Goal: Task Accomplishment & Management: Manage account settings

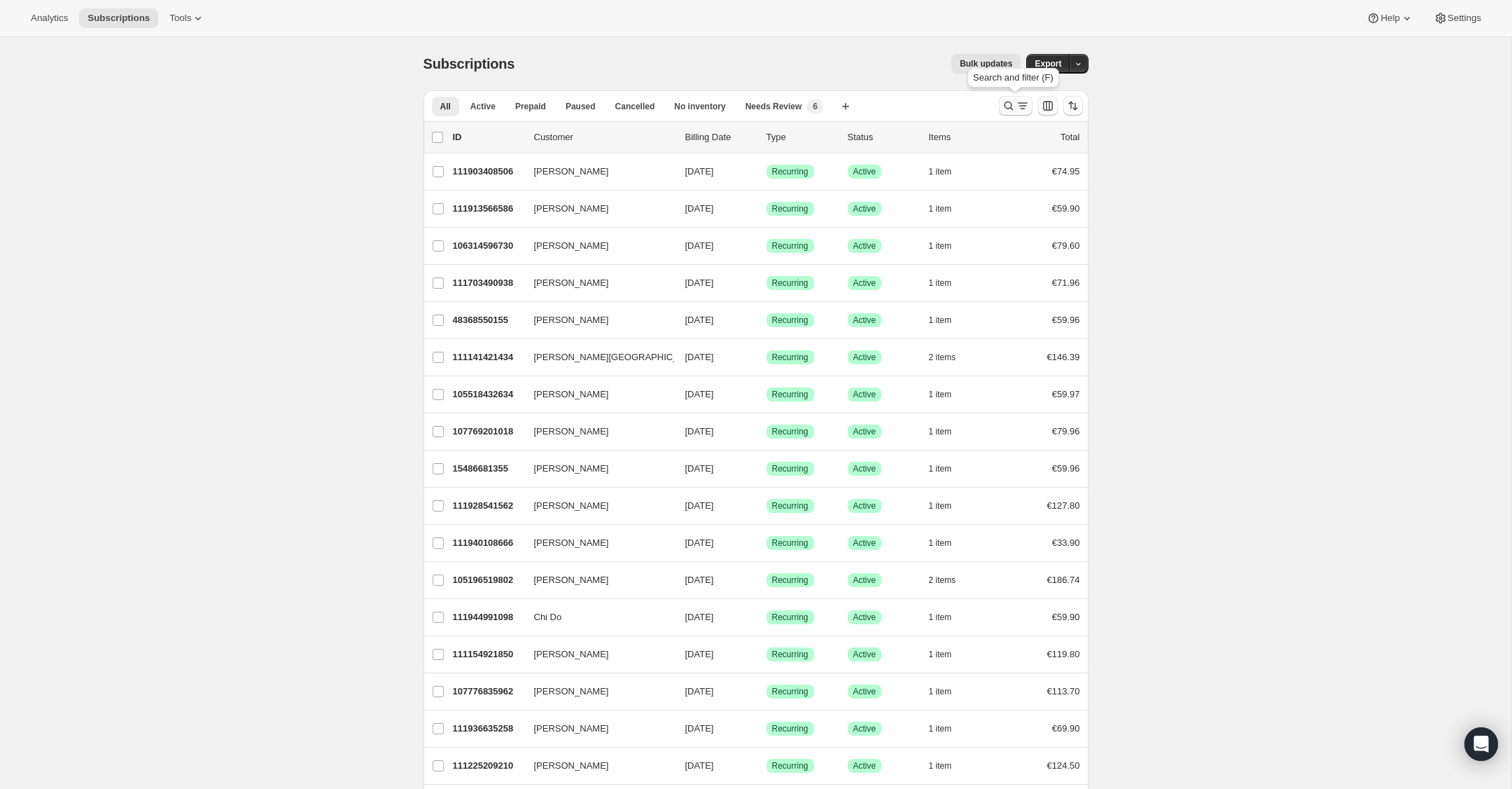
click at [1005, 109] on icon "Search and filter results" at bounding box center [1009, 106] width 14 height 14
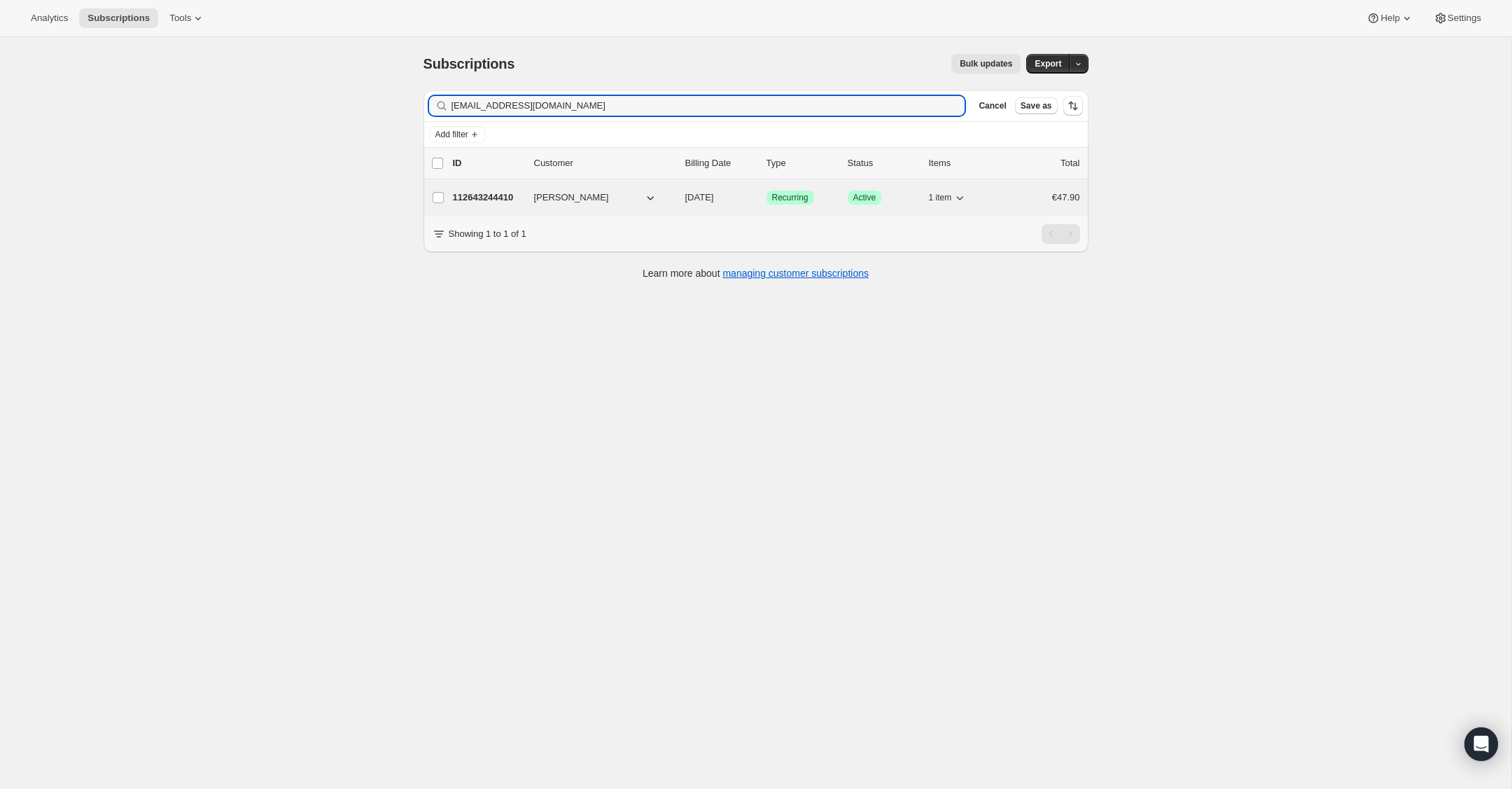
type input "[EMAIL_ADDRESS][DOMAIN_NAME]"
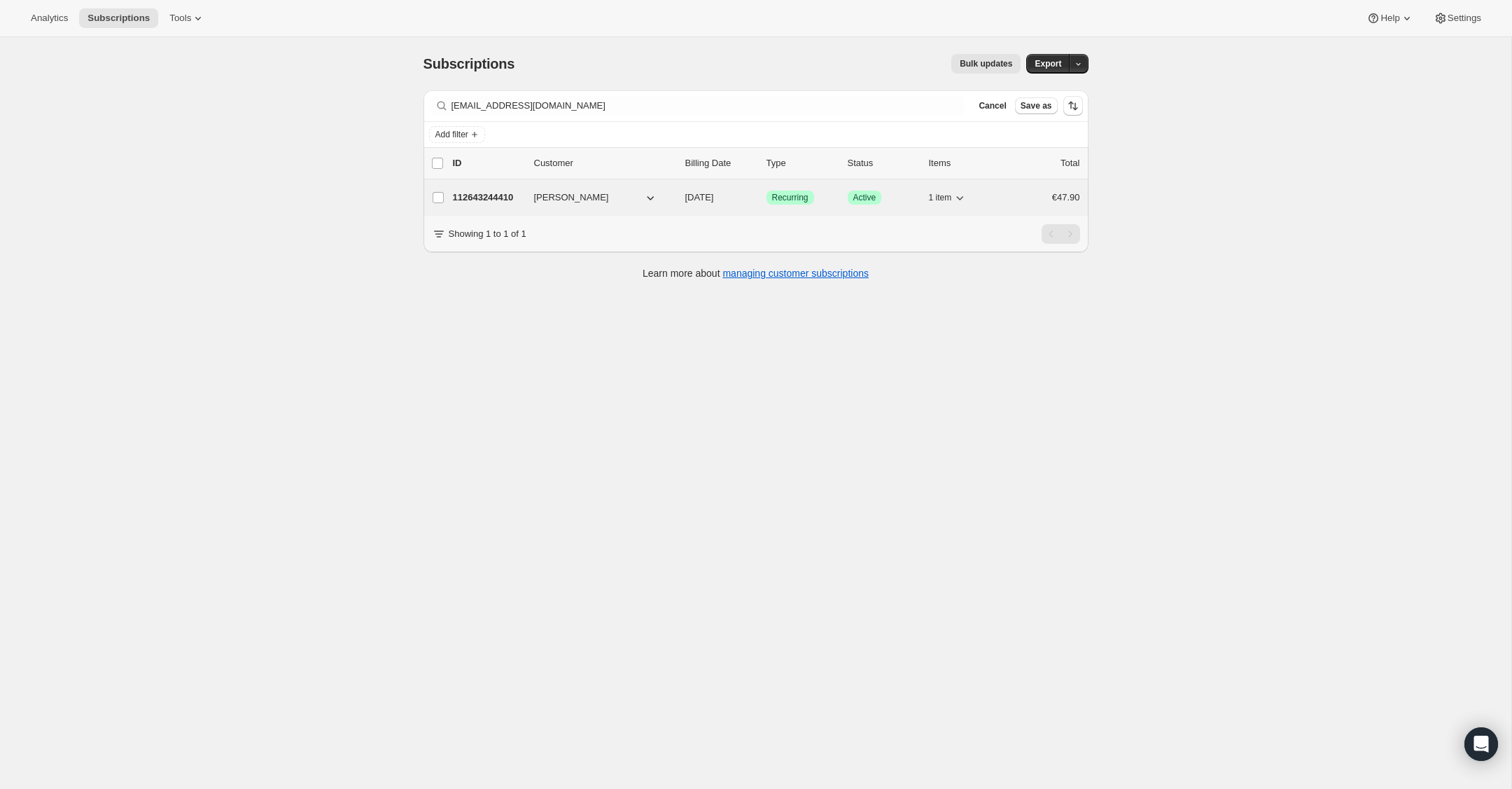
click at [477, 201] on p "112643244410" at bounding box center [487, 197] width 70 height 14
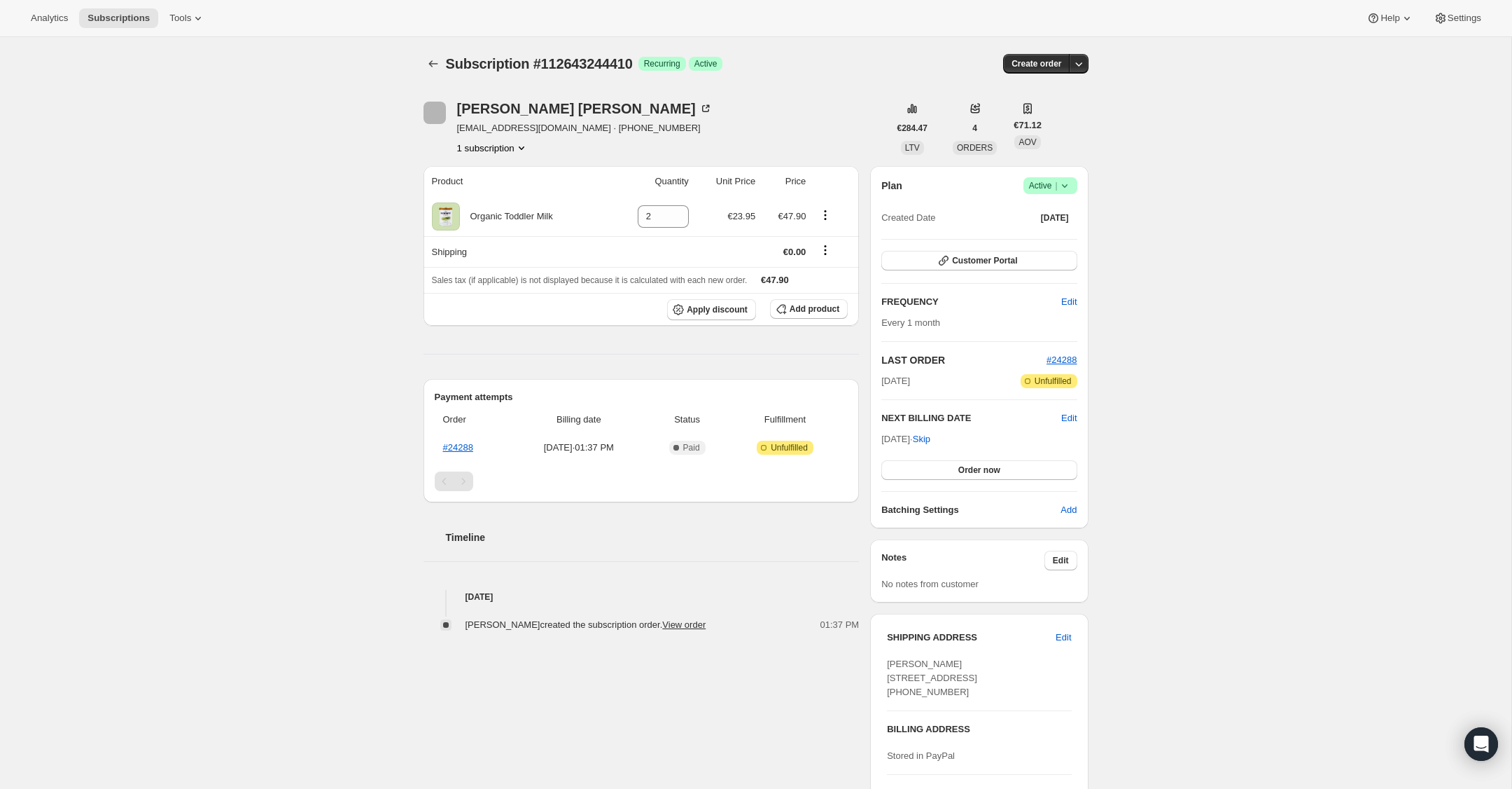
click at [1066, 183] on icon at bounding box center [1065, 185] width 14 height 14
click at [1060, 239] on span "Cancel subscription" at bounding box center [1046, 237] width 79 height 11
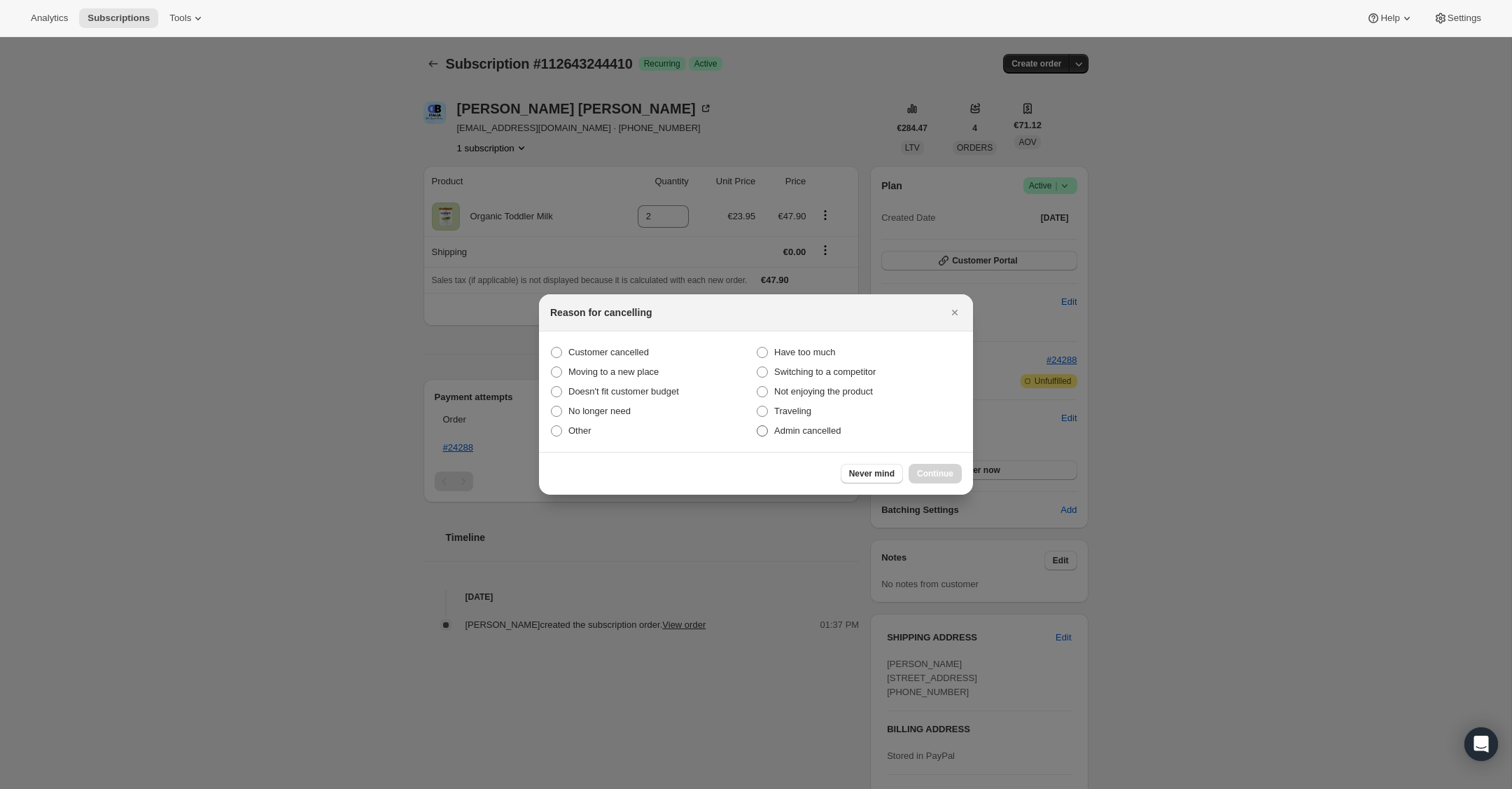
click at [767, 428] on span ":rbu:" at bounding box center [762, 431] width 11 height 11
click at [758, 426] on input "Admin cancelled" at bounding box center [757, 426] width 1 height 1
radio input "true"
click at [943, 473] on span "Continue" at bounding box center [935, 473] width 36 height 11
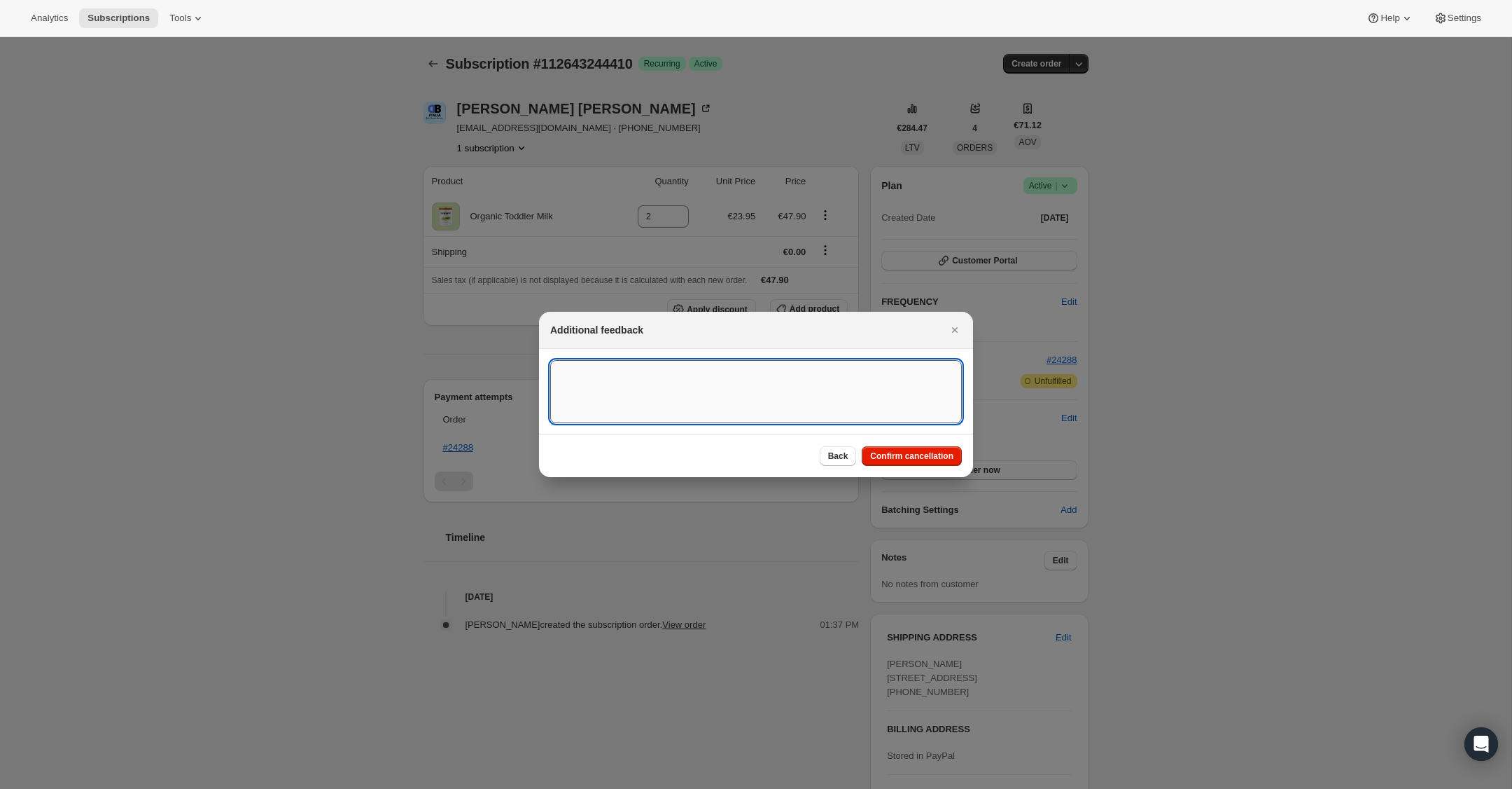
click at [818, 390] on textarea ":rbu:" at bounding box center [756, 391] width 412 height 63
type textarea "Overseas Order - [GEOGRAPHIC_DATA]"
click at [931, 460] on span "Confirm cancellation" at bounding box center [911, 456] width 83 height 11
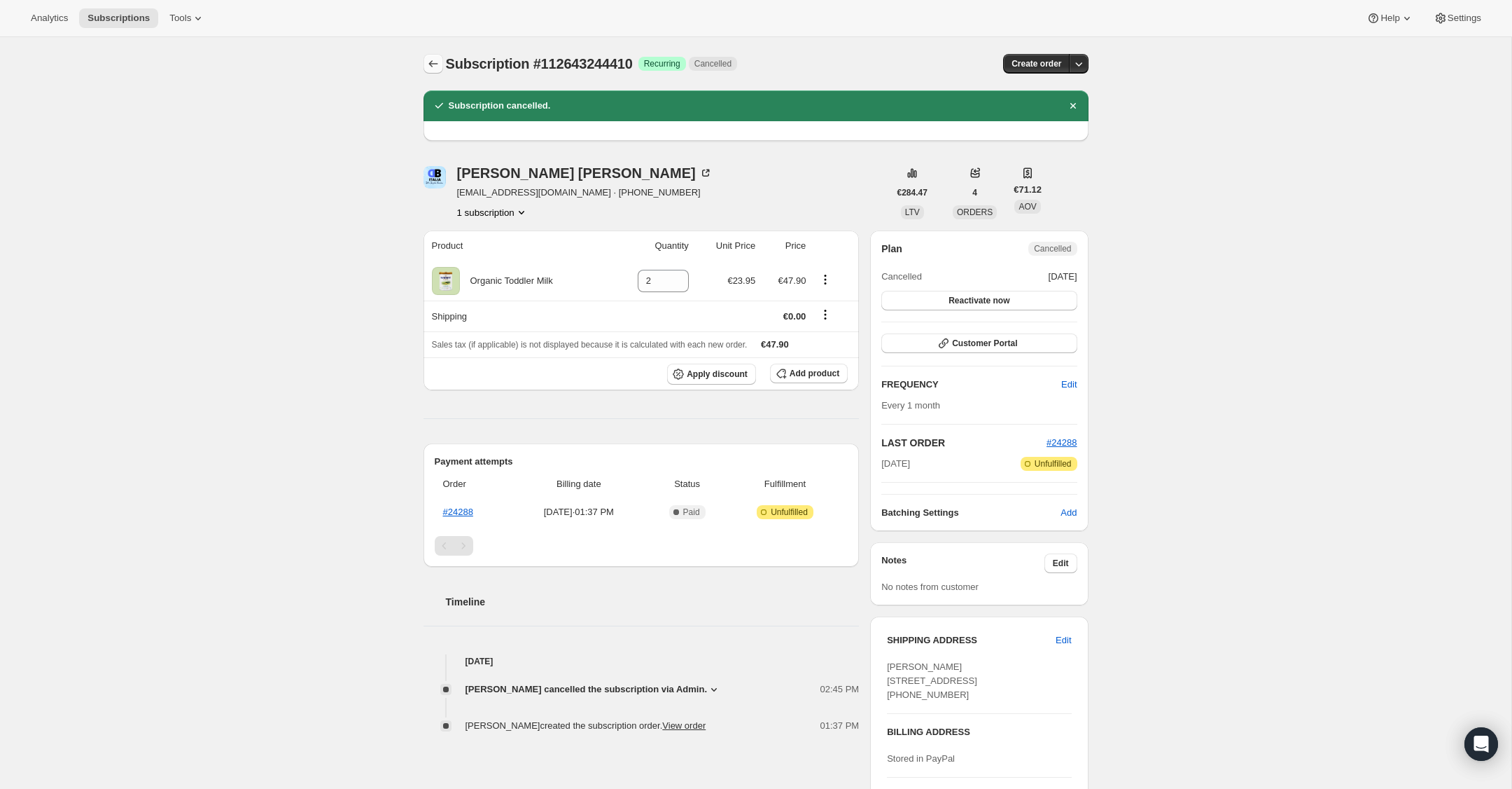
click at [438, 60] on icon "Subscriptions" at bounding box center [433, 64] width 14 height 14
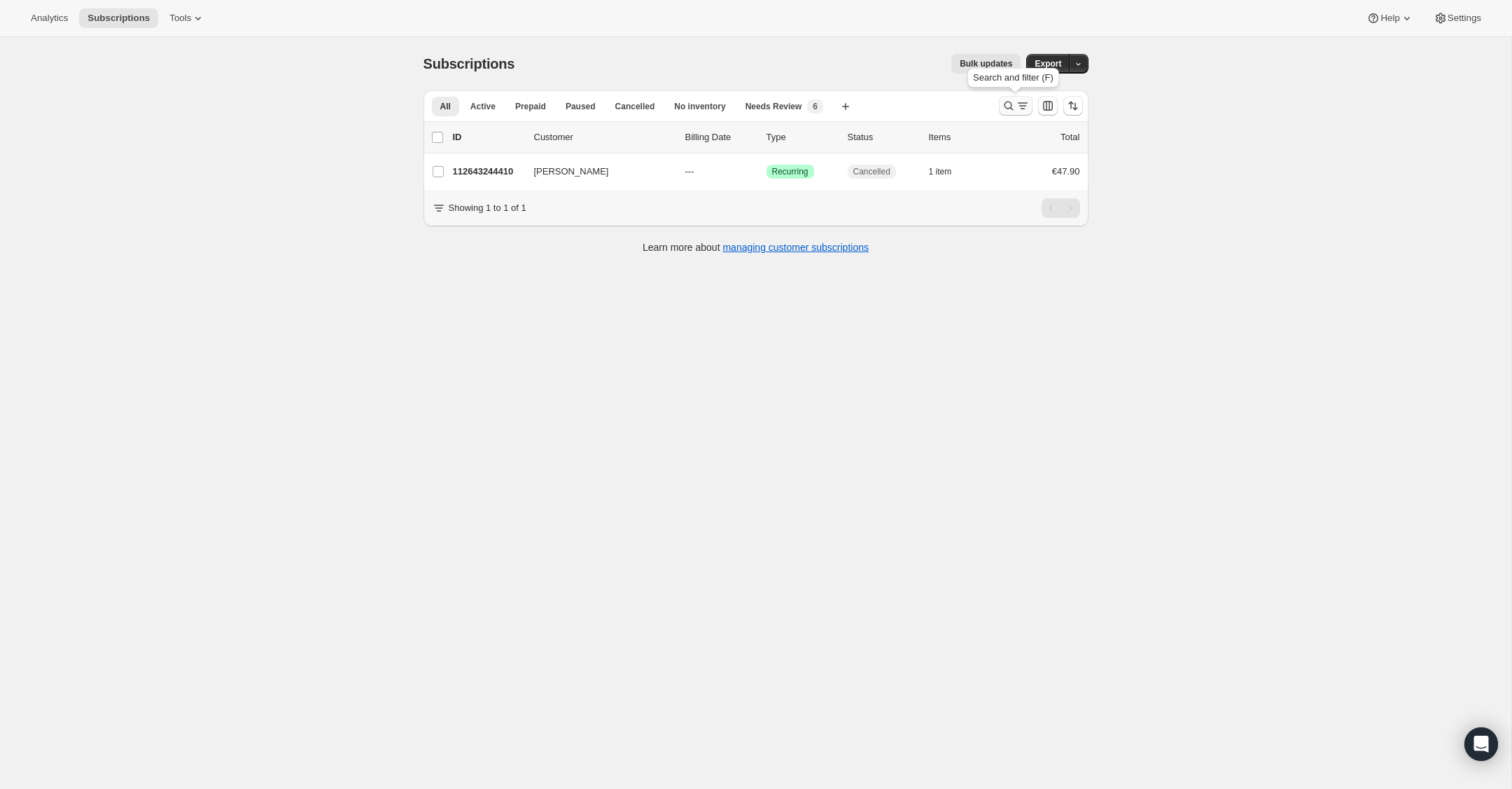
click at [1008, 112] on icon "Search and filter results" at bounding box center [1009, 106] width 14 height 14
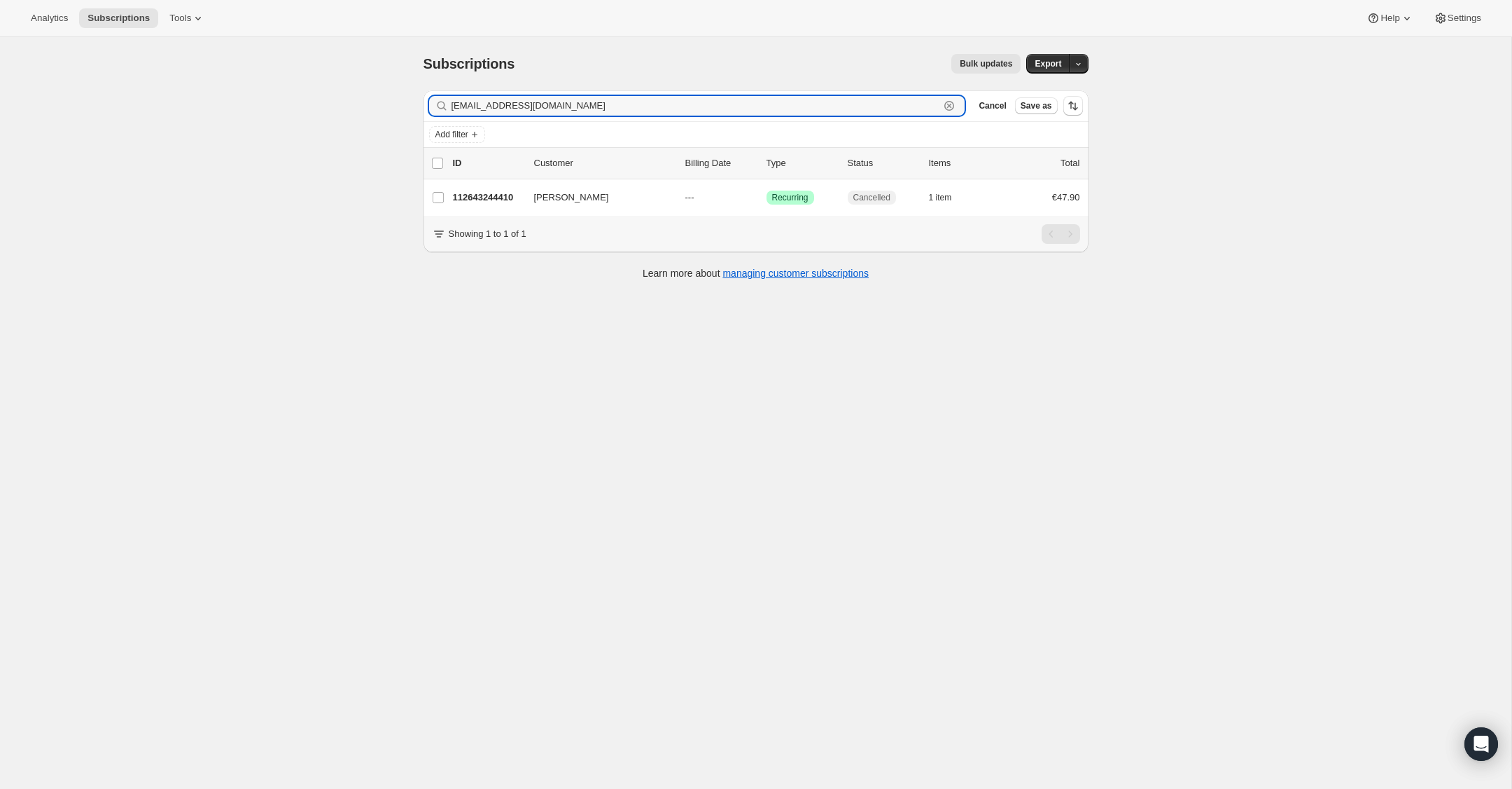
click at [952, 104] on icon "button" at bounding box center [949, 106] width 14 height 14
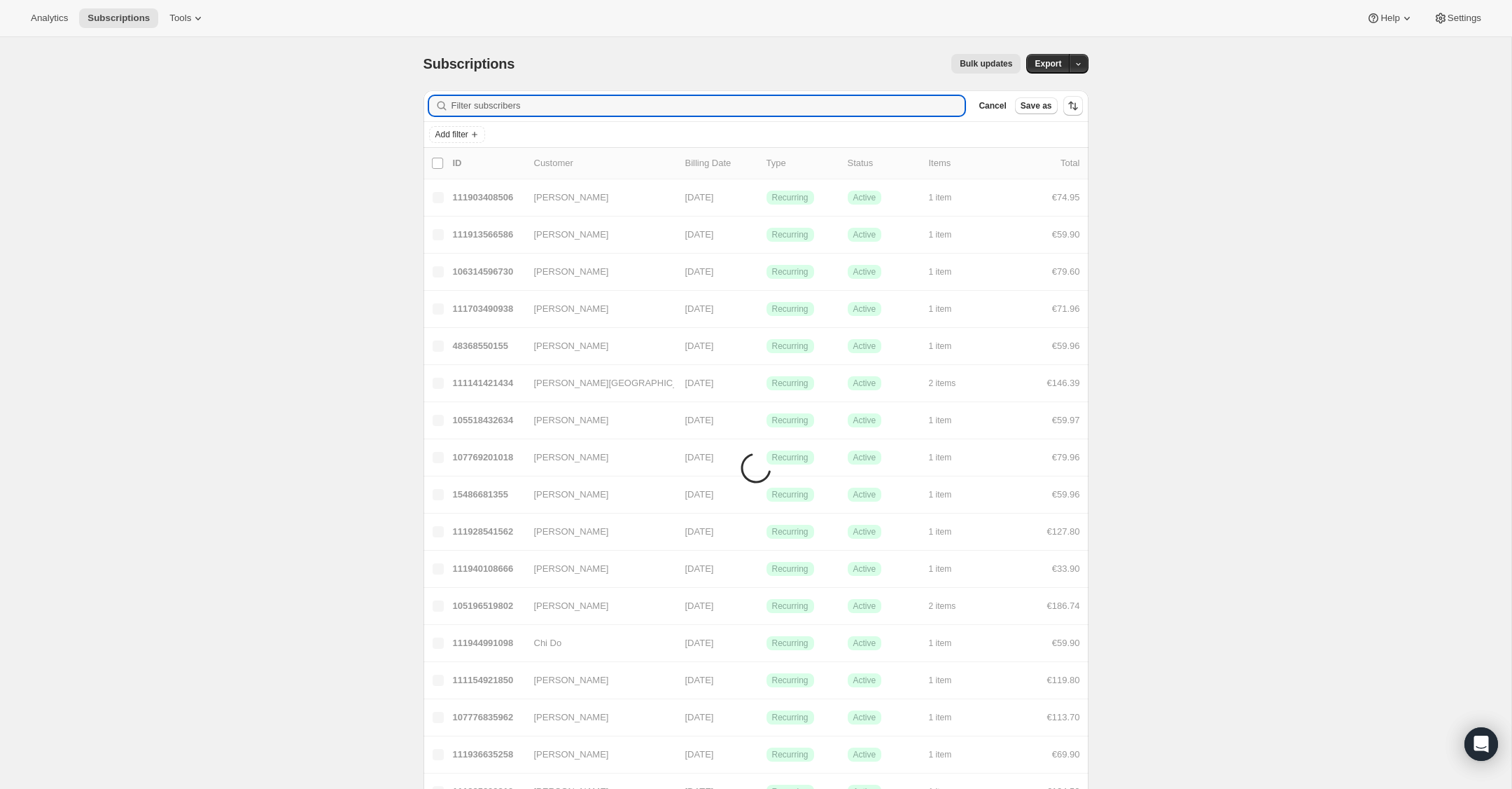
paste input "[EMAIL_ADDRESS][DOMAIN_NAME]"
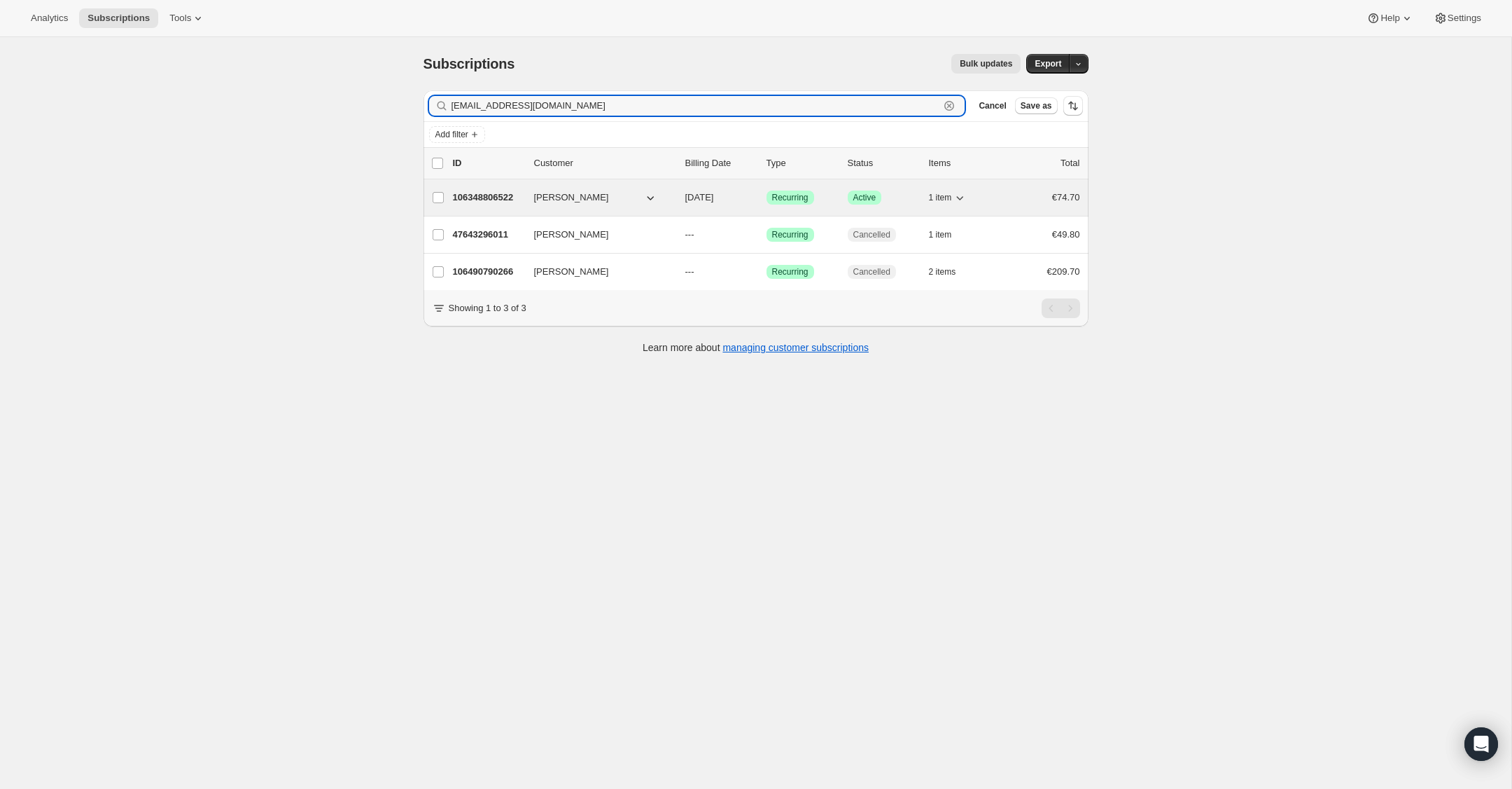
type input "[EMAIL_ADDRESS][DOMAIN_NAME]"
click at [478, 196] on p "106348806522" at bounding box center [487, 197] width 70 height 14
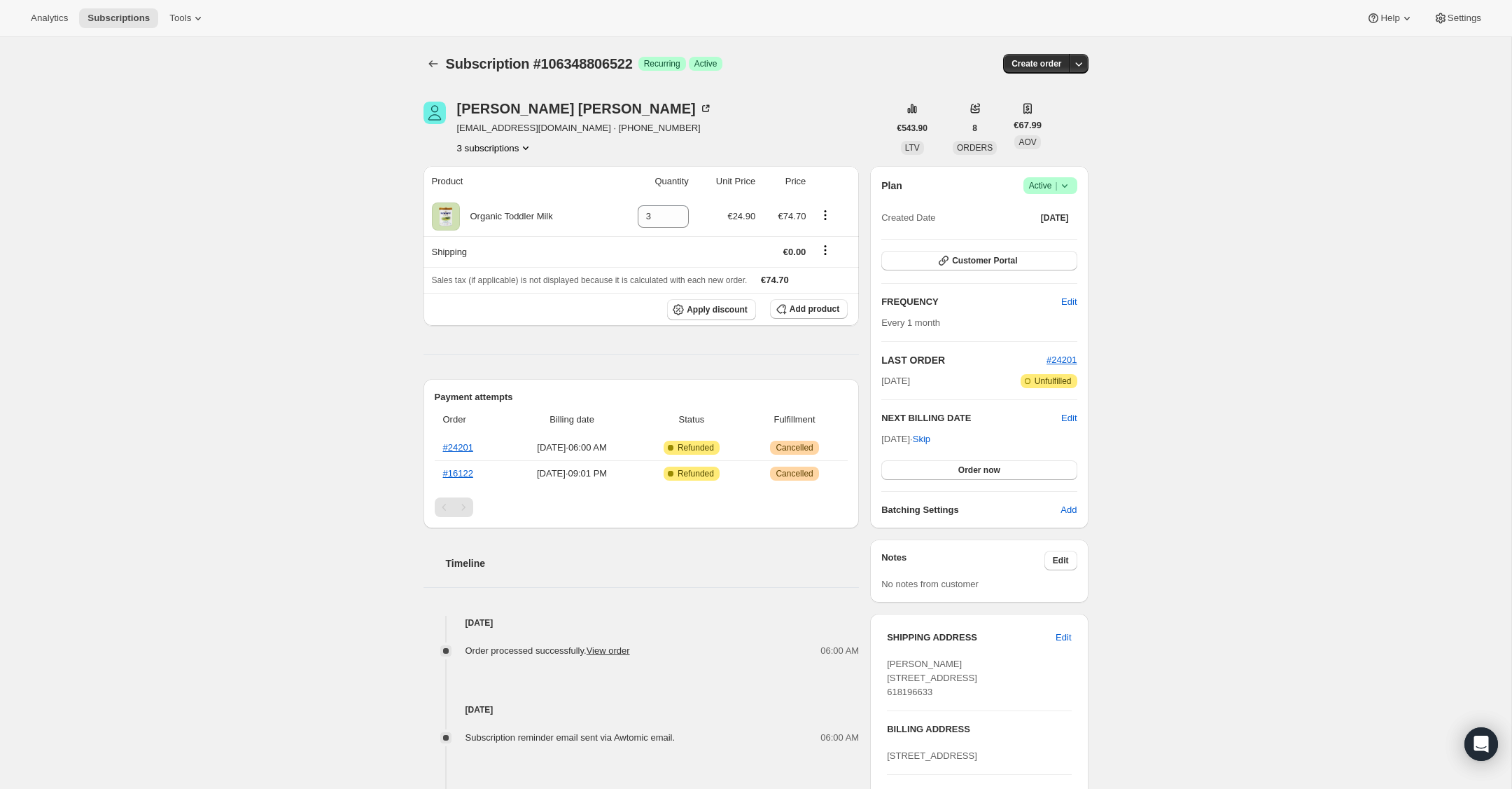
click at [1064, 174] on div "Plan Success Active | Created Date [DATE] Customer Portal FREQUENCY Edit Every …" at bounding box center [979, 347] width 218 height 362
click at [1064, 183] on icon at bounding box center [1065, 185] width 14 height 14
click at [1054, 234] on span "Cancel subscription" at bounding box center [1046, 237] width 79 height 11
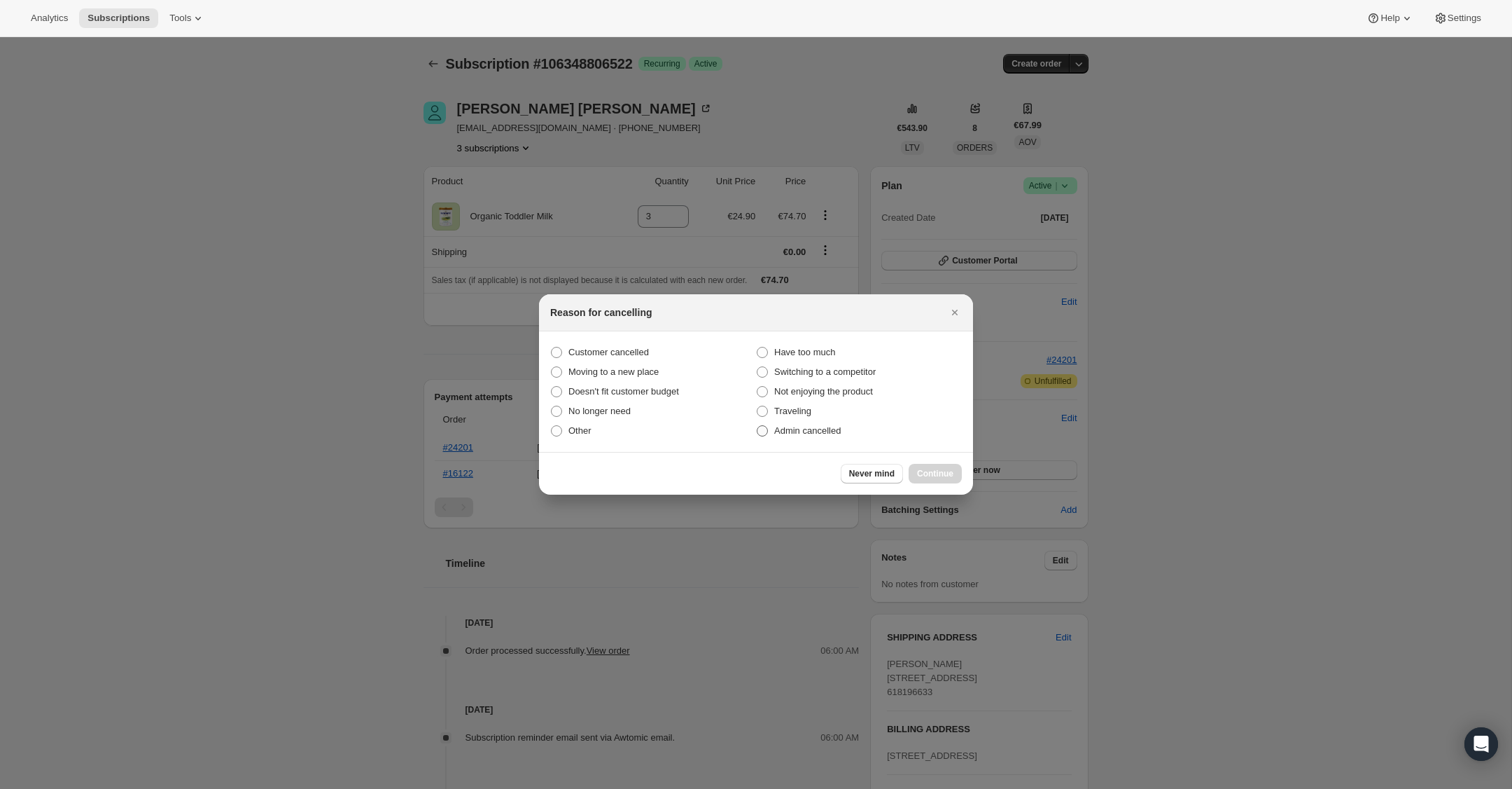
click at [761, 429] on span ":rr0:" at bounding box center [762, 431] width 11 height 11
click at [758, 426] on input "Admin cancelled" at bounding box center [757, 426] width 1 height 1
radio input "true"
click at [924, 473] on span "Continue" at bounding box center [935, 473] width 36 height 11
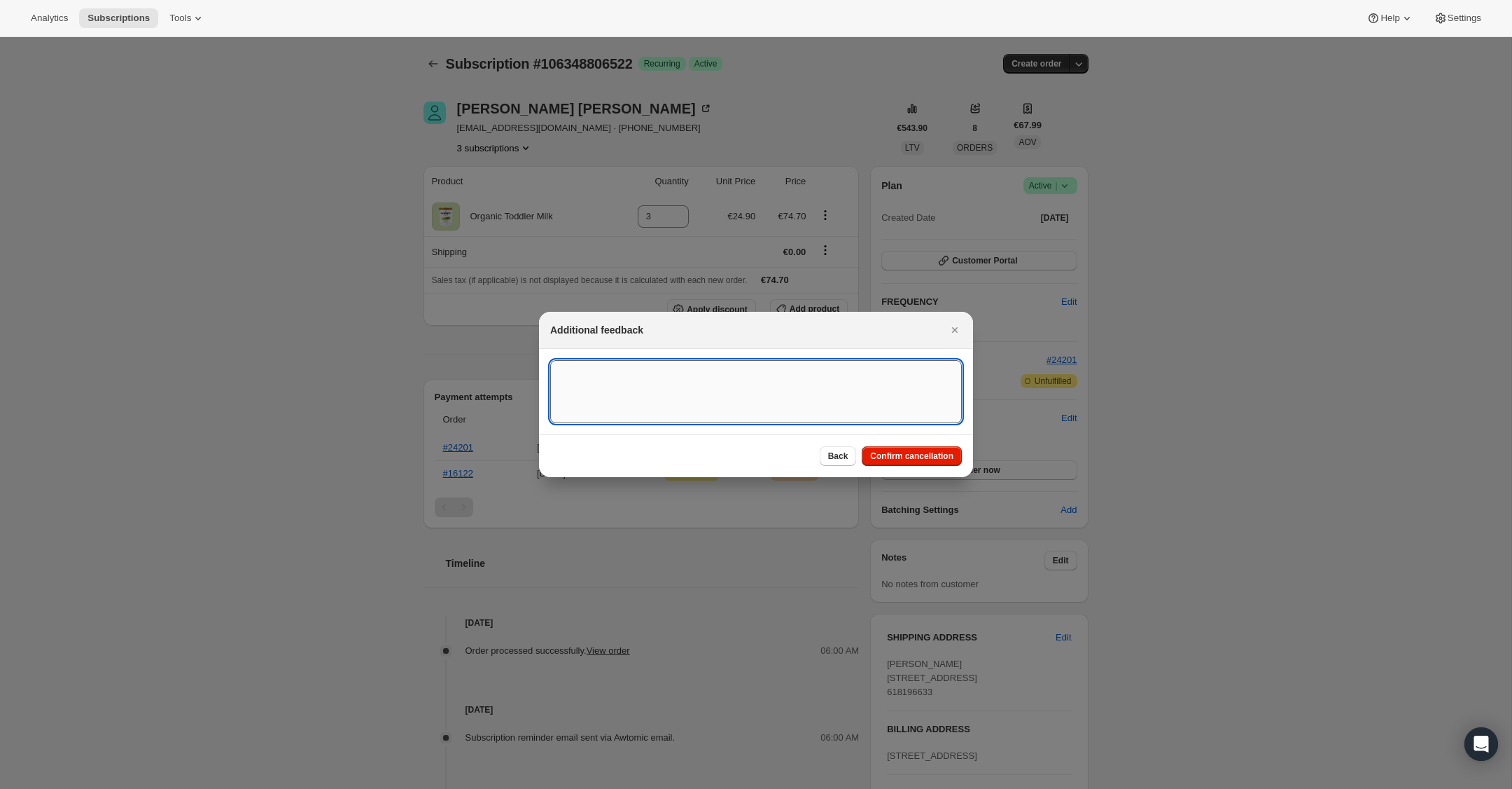
click at [712, 360] on textarea ":rr0:" at bounding box center [756, 391] width 412 height 63
type textarea "High Risk - Auto cancelled"
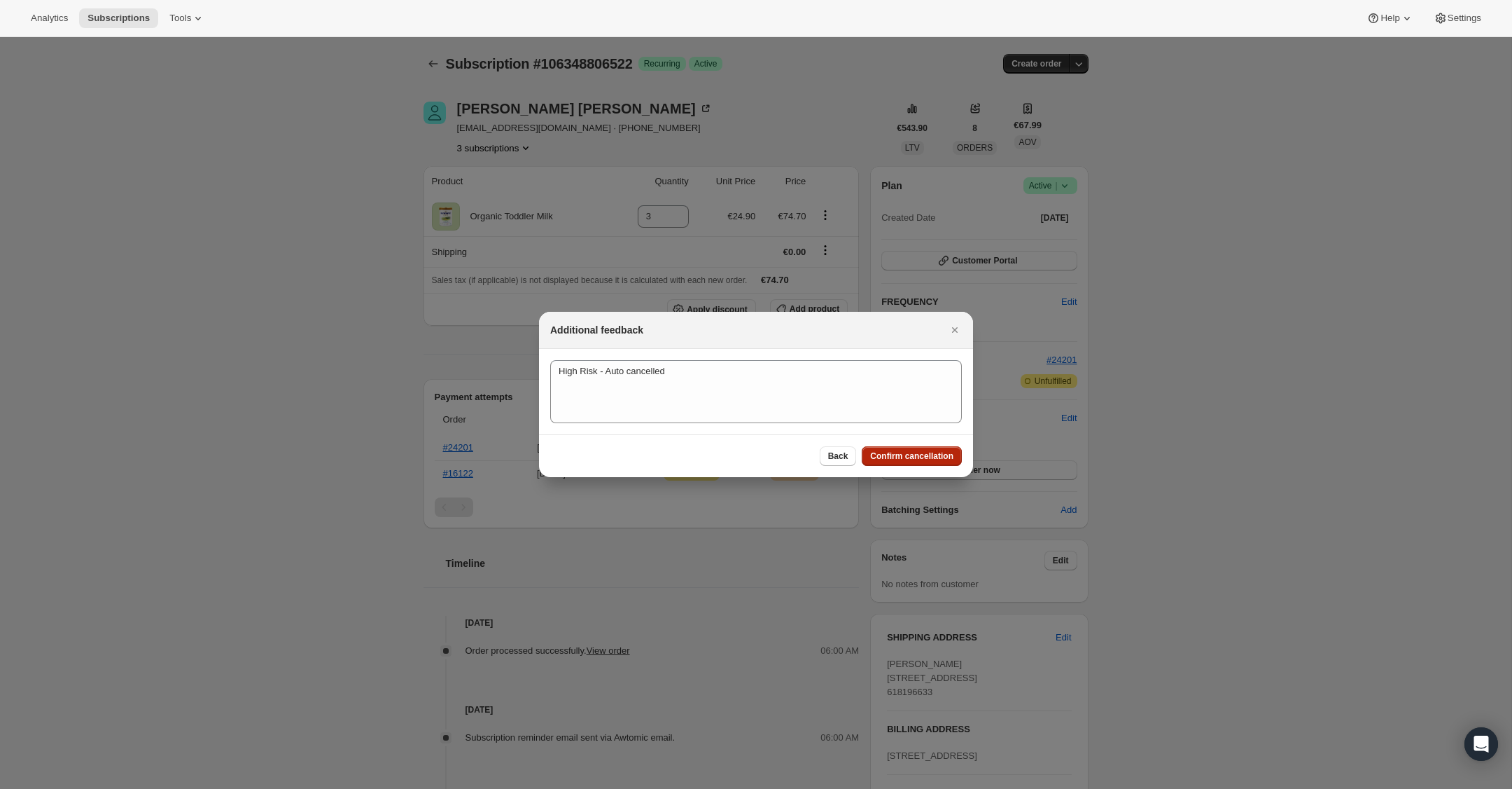
click at [910, 449] on button "Confirm cancellation" at bounding box center [911, 456] width 100 height 19
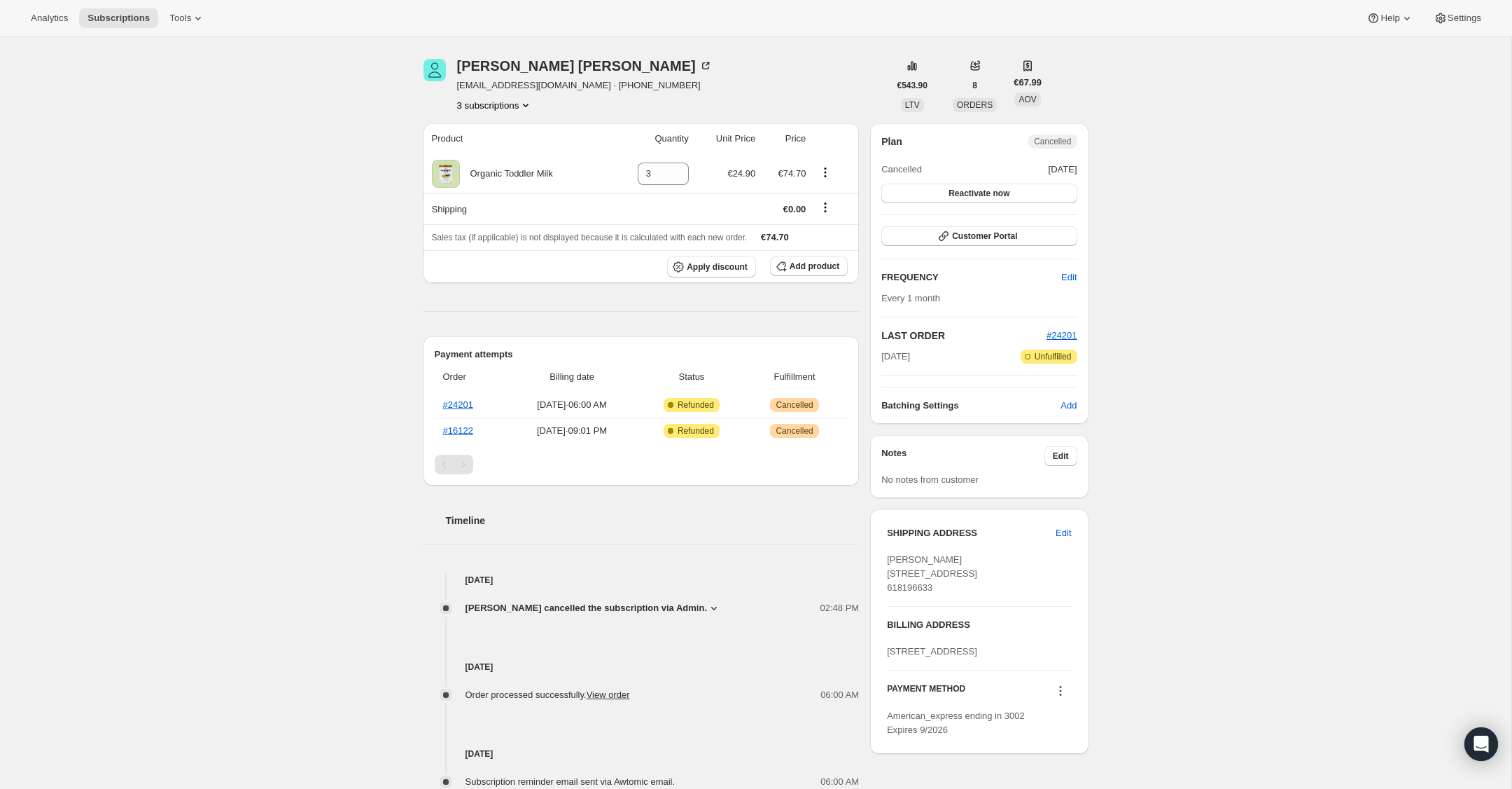
scroll to position [118, 0]
